Goal: Task Accomplishment & Management: Use online tool/utility

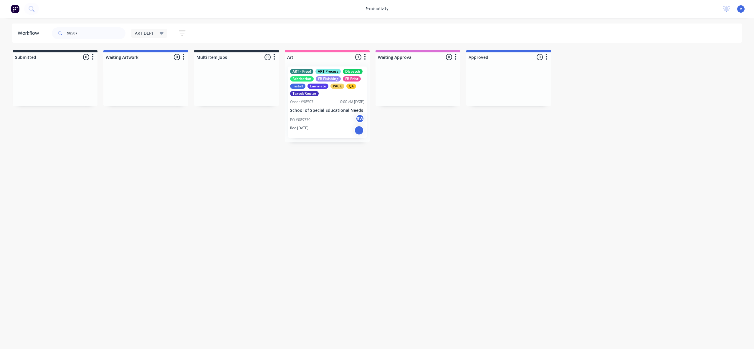
click at [329, 130] on div "Req. [DATE] I" at bounding box center [327, 130] width 74 height 10
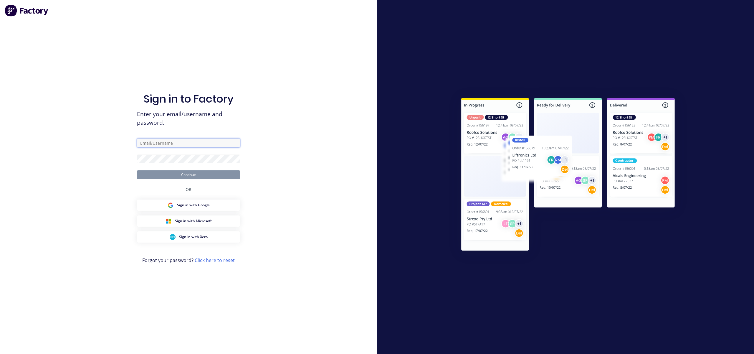
type input "[EMAIL_ADDRESS][DOMAIN_NAME]"
click at [229, 175] on button "Continue" at bounding box center [188, 174] width 103 height 9
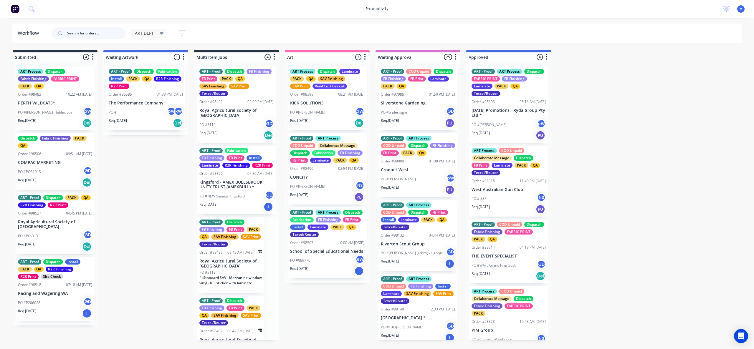
click at [98, 35] on input "text" at bounding box center [96, 33] width 58 height 12
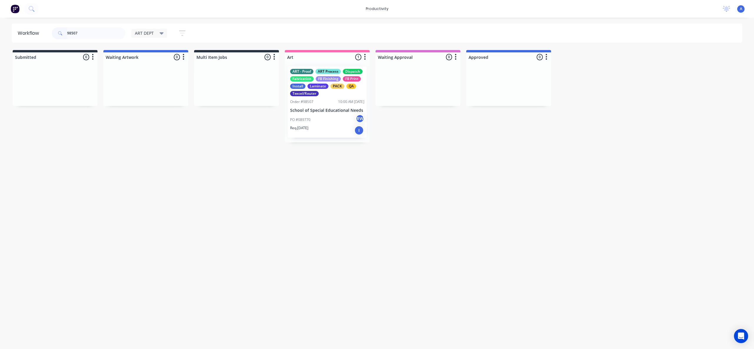
click at [306, 119] on p "PO #089770" at bounding box center [300, 119] width 20 height 5
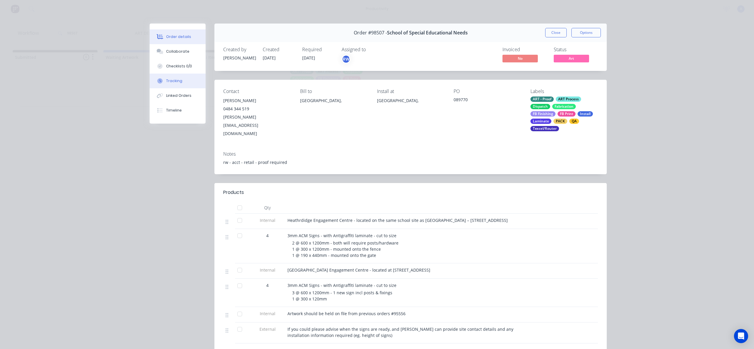
click at [182, 83] on button "Tracking" at bounding box center [178, 81] width 56 height 15
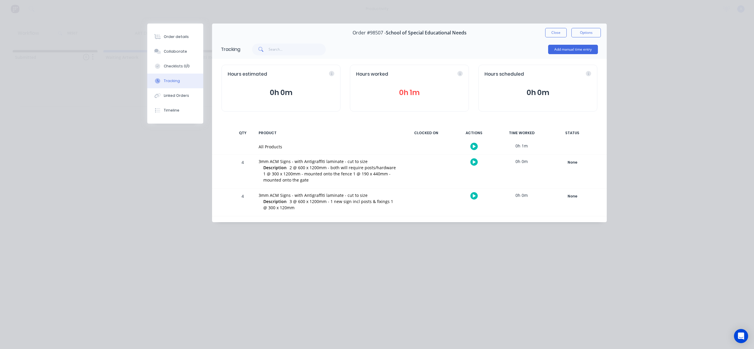
click at [471, 148] on button "button" at bounding box center [473, 146] width 7 height 7
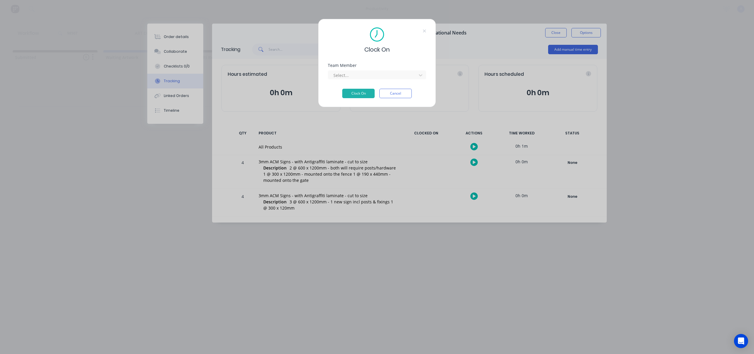
click at [358, 68] on div "Team Member Select..." at bounding box center [377, 71] width 98 height 16
click at [355, 78] on div at bounding box center [373, 75] width 81 height 7
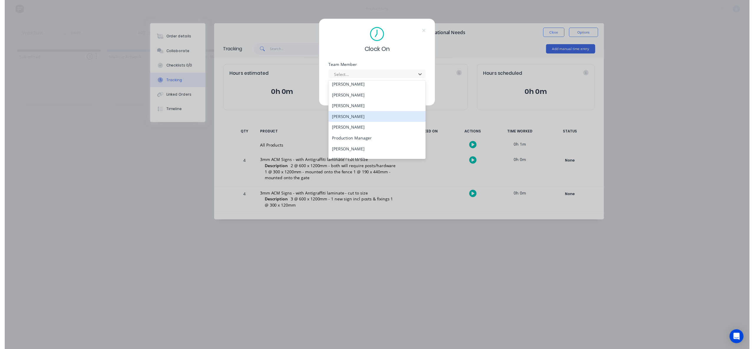
scroll to position [152, 0]
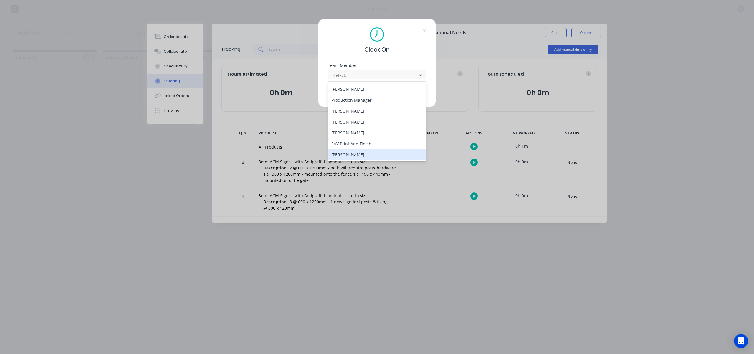
click at [350, 149] on div "[PERSON_NAME]" at bounding box center [377, 154] width 98 height 11
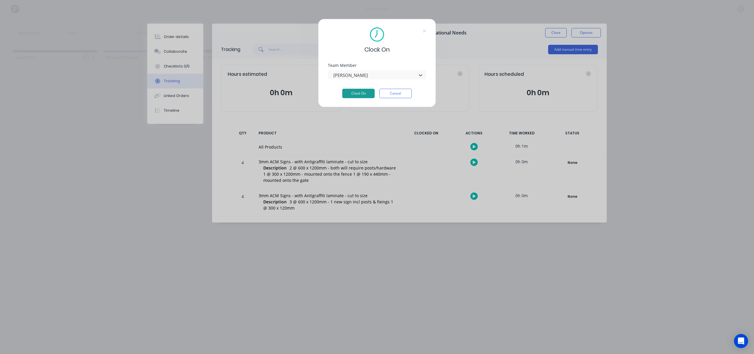
click at [362, 94] on button "Clock On" at bounding box center [358, 93] width 32 height 9
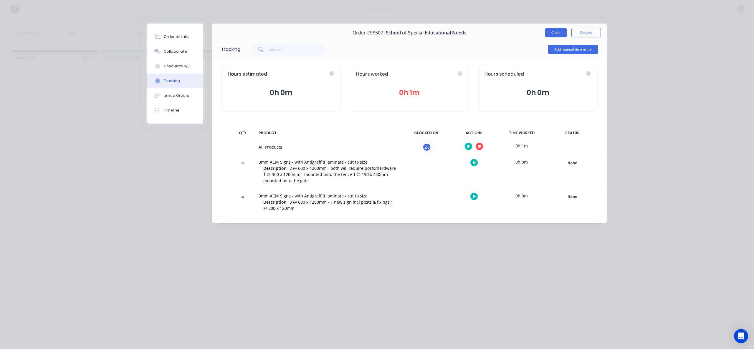
click at [555, 34] on button "Close" at bounding box center [555, 32] width 21 height 9
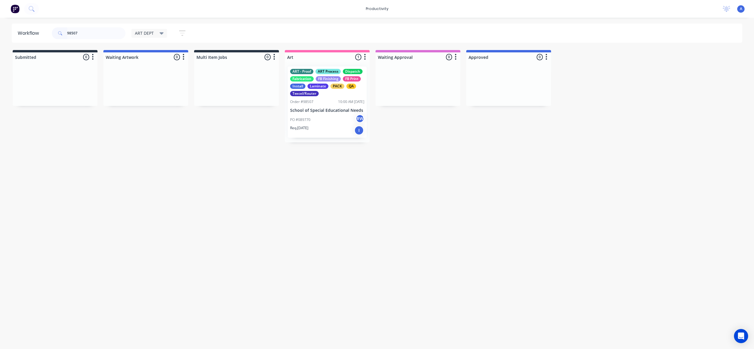
click at [325, 110] on p "School of Special Educational Needs" at bounding box center [327, 110] width 74 height 5
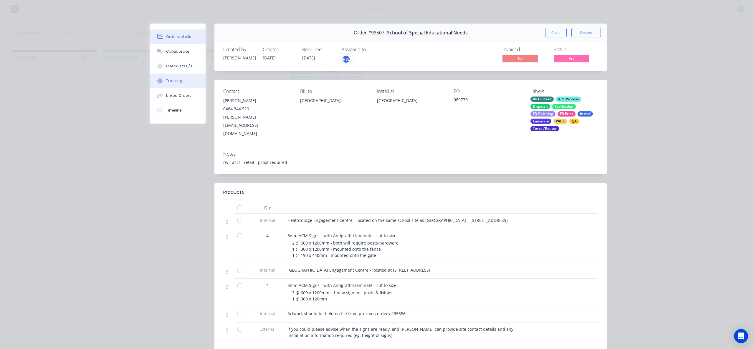
click at [165, 77] on button "Tracking" at bounding box center [178, 81] width 56 height 15
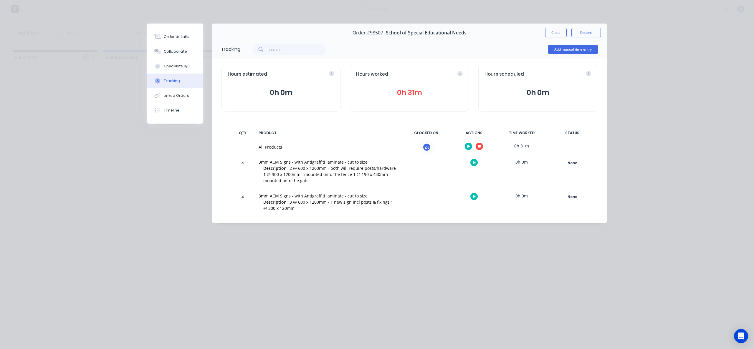
click at [475, 145] on div at bounding box center [474, 146] width 44 height 14
click at [478, 145] on icon "button" at bounding box center [479, 146] width 3 height 3
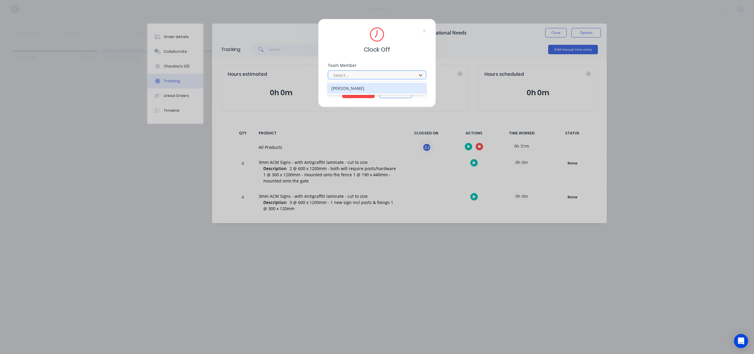
click at [369, 75] on div at bounding box center [373, 75] width 81 height 7
click at [359, 89] on div "[PERSON_NAME]" at bounding box center [377, 88] width 98 height 11
click at [360, 90] on button "Clock Off" at bounding box center [358, 93] width 32 height 9
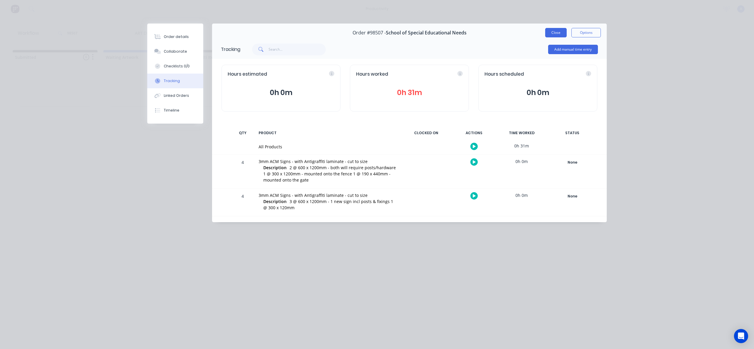
click at [549, 34] on button "Close" at bounding box center [555, 32] width 21 height 9
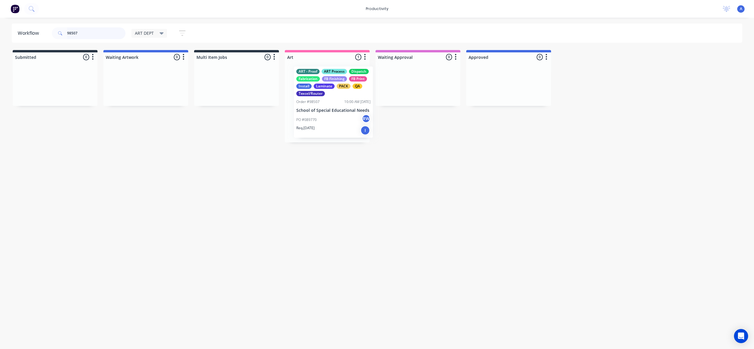
drag, startPoint x: 341, startPoint y: 107, endPoint x: 417, endPoint y: 107, distance: 76.2
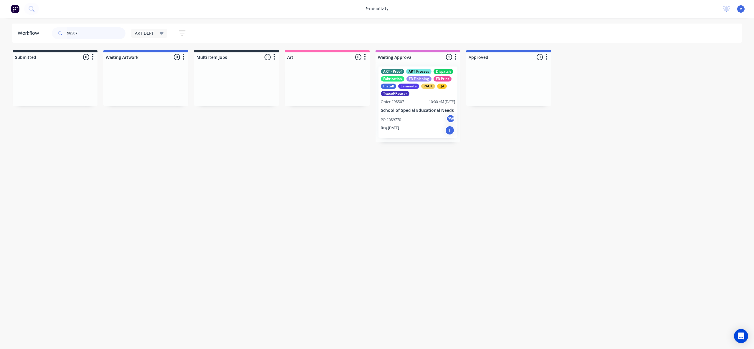
click at [107, 31] on input "98507" at bounding box center [96, 33] width 58 height 12
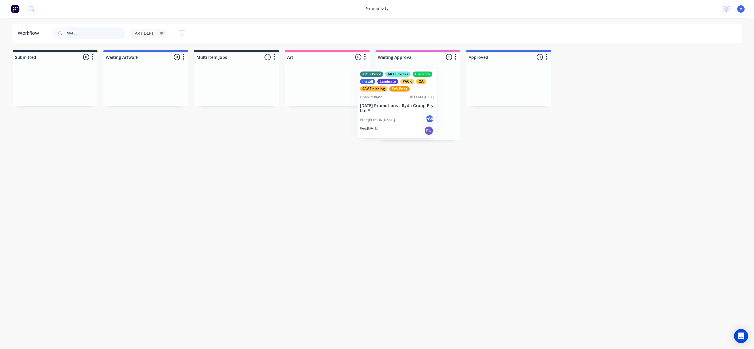
drag, startPoint x: 389, startPoint y: 118, endPoint x: 339, endPoint y: 108, distance: 50.6
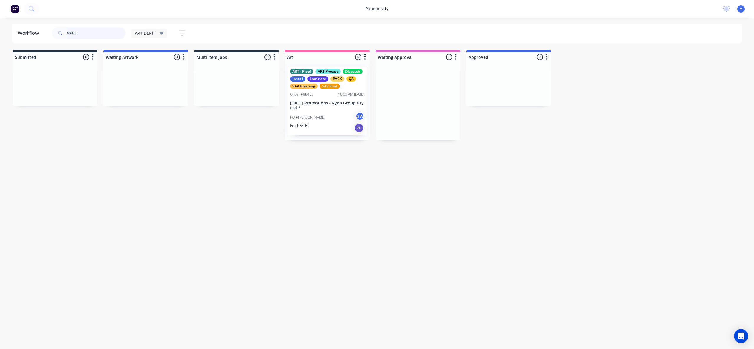
type input "98455"
click at [336, 107] on div "ART - Proof ART Process Dispatch Install Laminate PACK QA SAV Finishing SAV Pri…" at bounding box center [327, 101] width 85 height 78
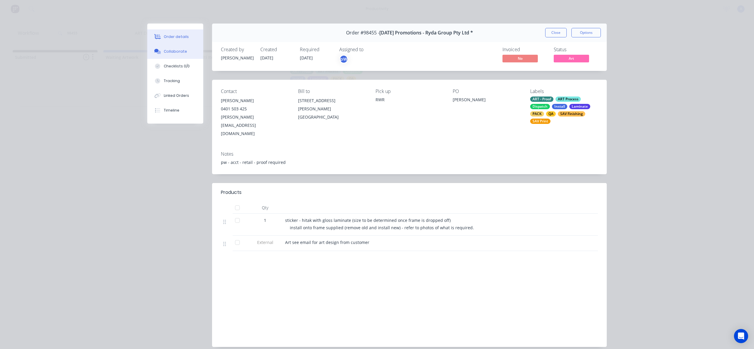
click at [173, 54] on div "Collaborate" at bounding box center [175, 51] width 23 height 5
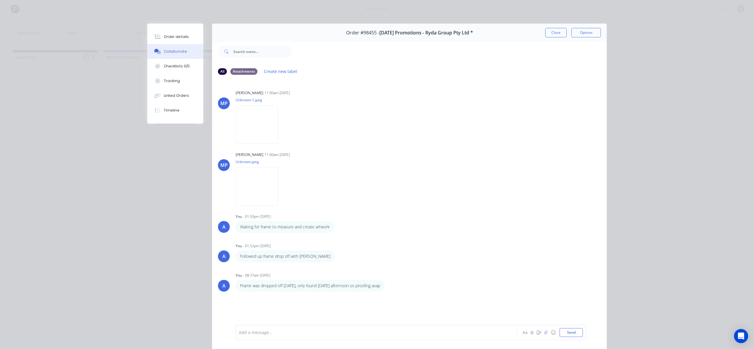
click at [258, 335] on div at bounding box center [368, 333] width 258 height 6
click at [579, 332] on button "Send" at bounding box center [570, 332] width 23 height 9
click at [545, 335] on button "button" at bounding box center [545, 332] width 7 height 7
click at [571, 330] on button "Send" at bounding box center [570, 332] width 23 height 9
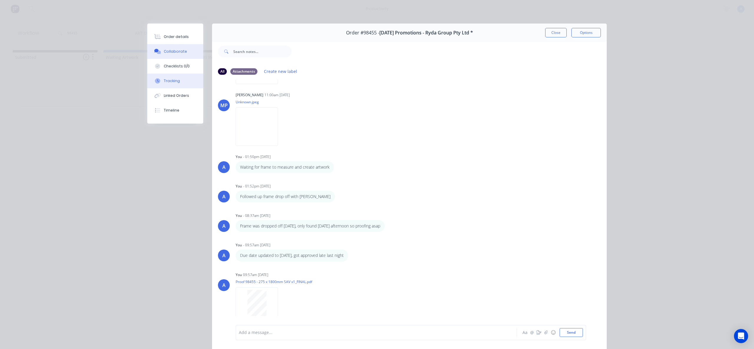
click at [171, 80] on div "Tracking" at bounding box center [172, 80] width 16 height 5
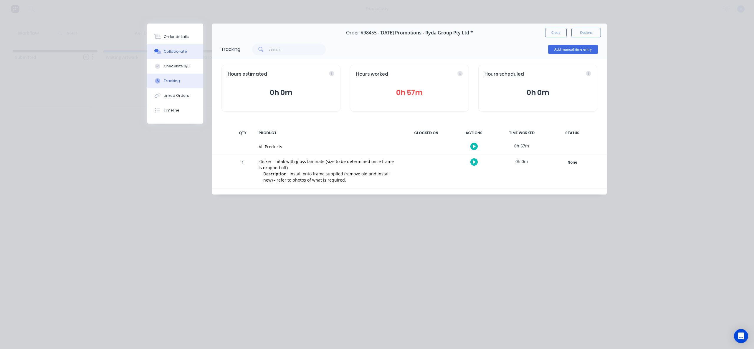
click at [186, 48] on button "Collaborate" at bounding box center [175, 51] width 56 height 15
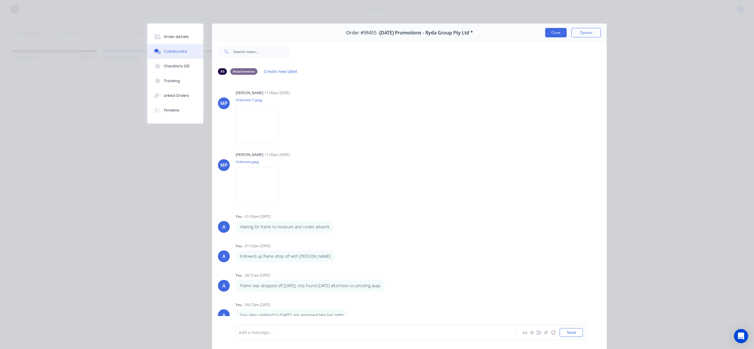
click at [553, 31] on button "Close" at bounding box center [555, 32] width 21 height 9
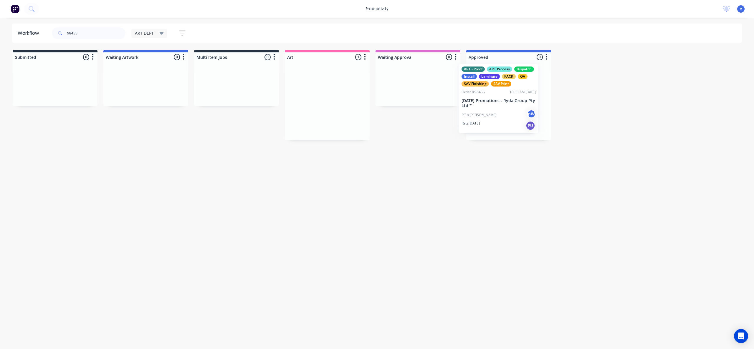
drag, startPoint x: 332, startPoint y: 113, endPoint x: 505, endPoint y: 111, distance: 172.8
click at [356, 165] on div "Workflow 98455 ART DEPT Save new view None edit ART DEPT (Default) edit Banner …" at bounding box center [377, 181] width 754 height 314
click at [490, 107] on p "[DATE] Promotions - Ryda Group Pty Ltd *" at bounding box center [508, 106] width 74 height 10
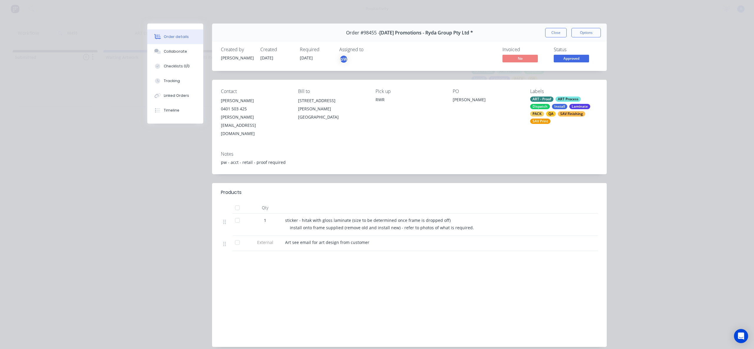
click at [178, 81] on button "Tracking" at bounding box center [175, 81] width 56 height 15
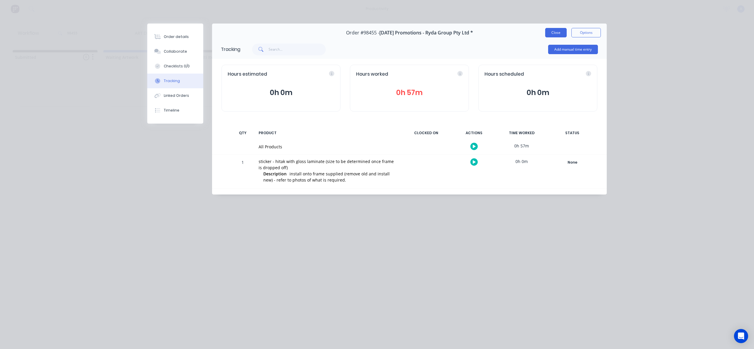
click at [555, 31] on button "Close" at bounding box center [555, 32] width 21 height 9
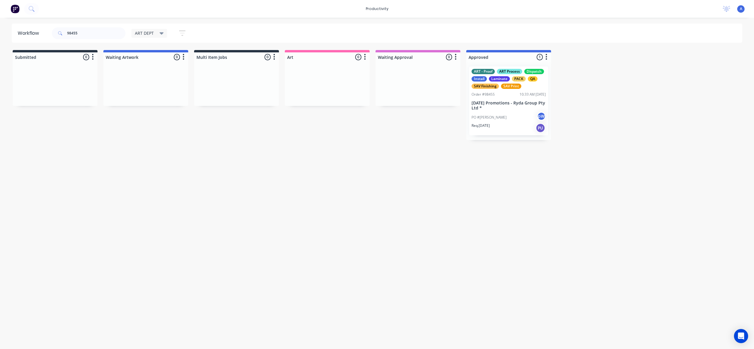
click at [500, 107] on p "[DATE] Promotions - Ryda Group Pty Ltd *" at bounding box center [508, 106] width 74 height 10
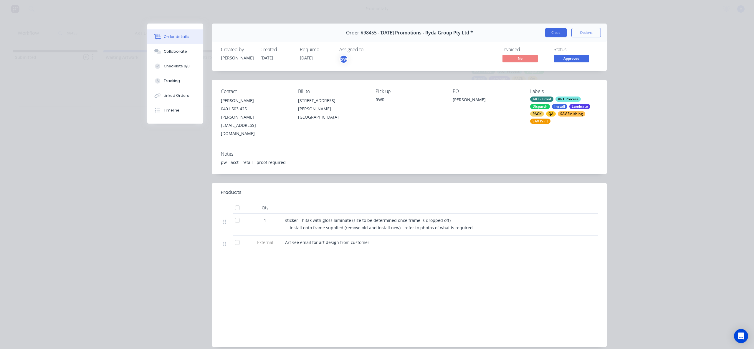
click at [547, 30] on button "Close" at bounding box center [555, 32] width 21 height 9
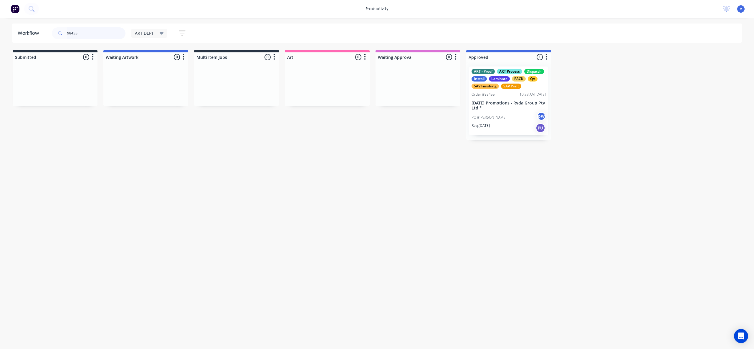
click at [97, 32] on input "98455" at bounding box center [96, 33] width 58 height 12
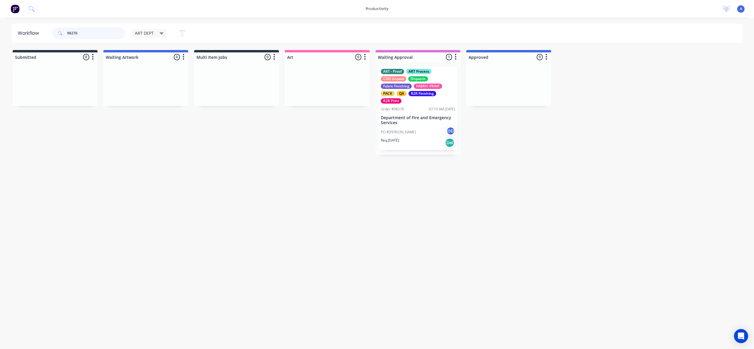
click at [102, 33] on input "98276" at bounding box center [96, 33] width 58 height 12
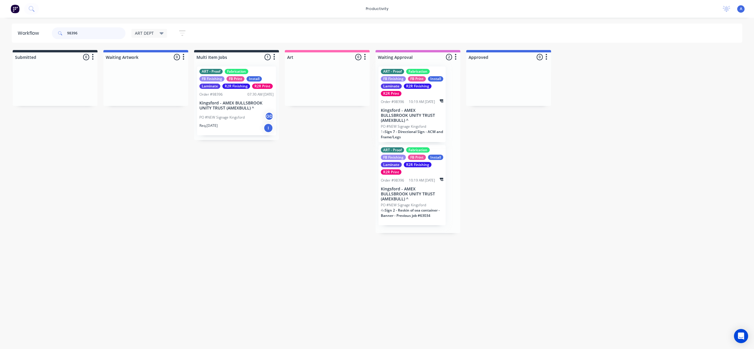
drag, startPoint x: 399, startPoint y: 131, endPoint x: 332, endPoint y: 120, distance: 68.1
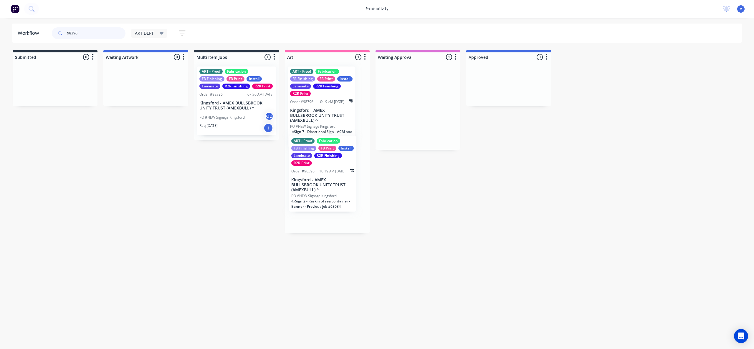
drag, startPoint x: 399, startPoint y: 119, endPoint x: 319, endPoint y: 185, distance: 103.7
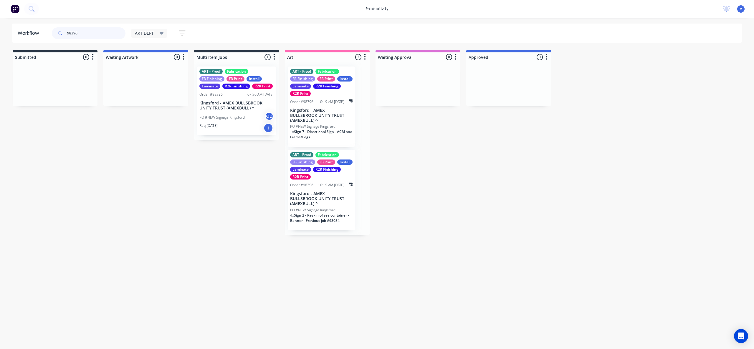
type input "98396"
